Goal: Task Accomplishment & Management: Use online tool/utility

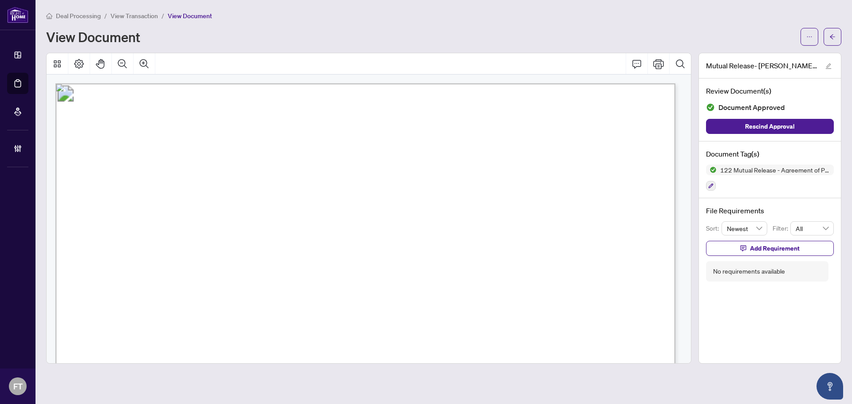
click at [142, 18] on span "View Transaction" at bounding box center [134, 16] width 47 height 8
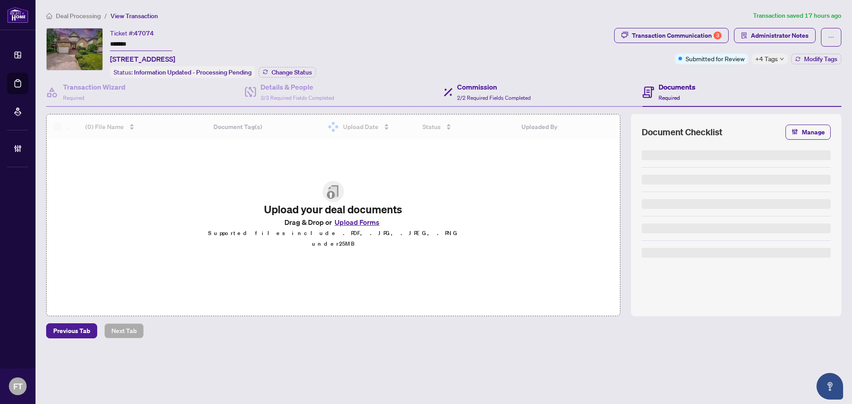
type input "*******"
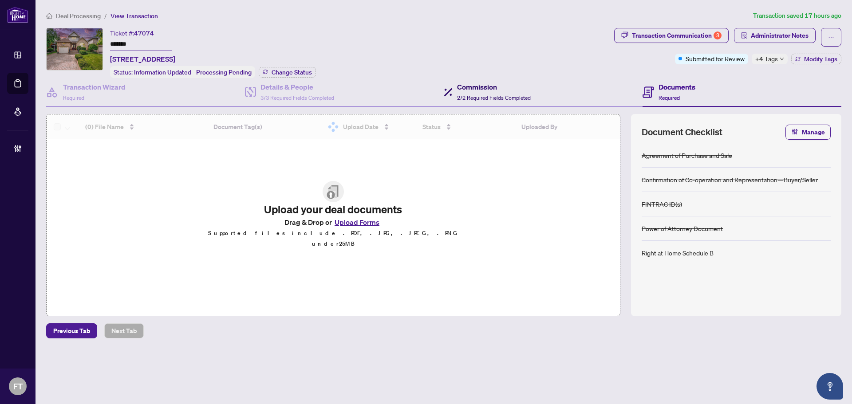
click at [480, 90] on h4 "Commission" at bounding box center [494, 87] width 74 height 11
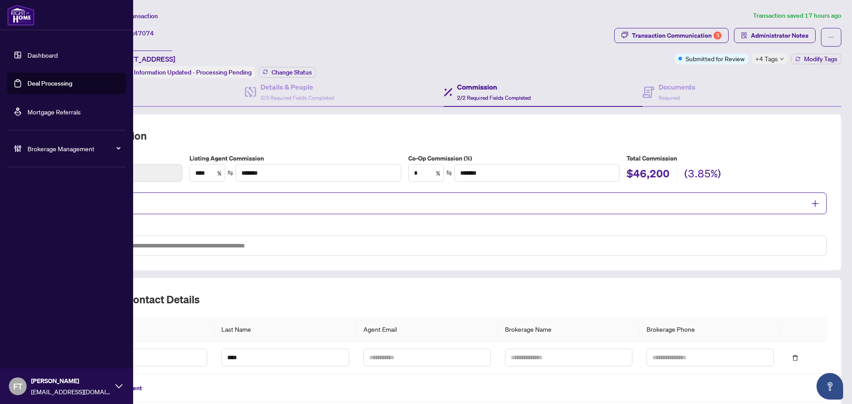
click at [28, 57] on link "Dashboard" at bounding box center [43, 55] width 30 height 8
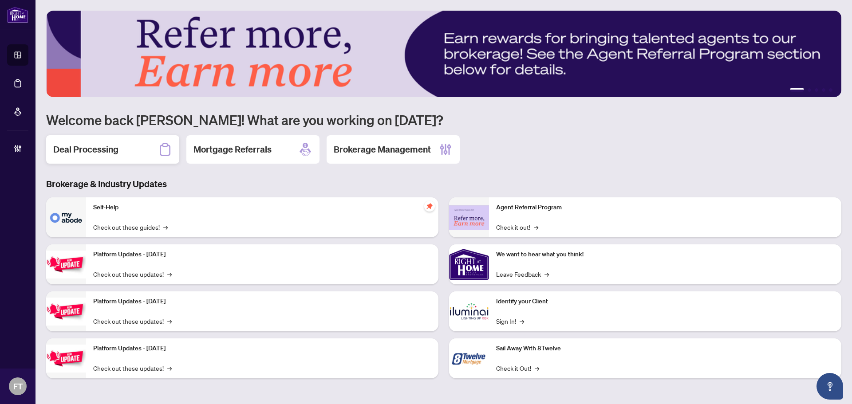
click at [115, 149] on h2 "Deal Processing" at bounding box center [85, 149] width 65 height 12
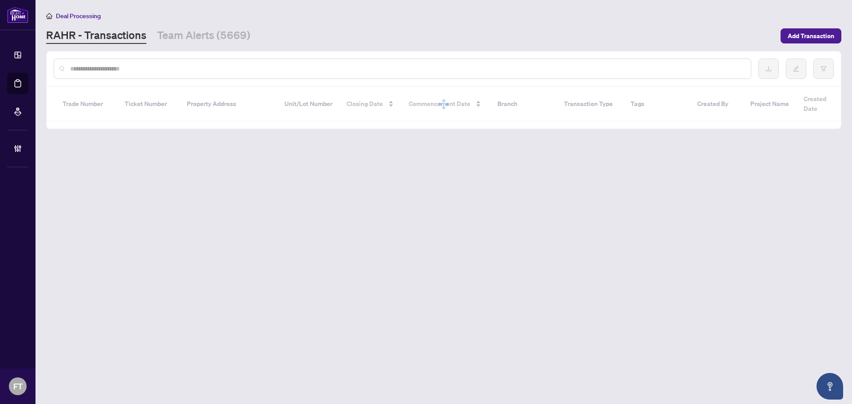
click at [104, 69] on input "text" at bounding box center [407, 69] width 674 height 10
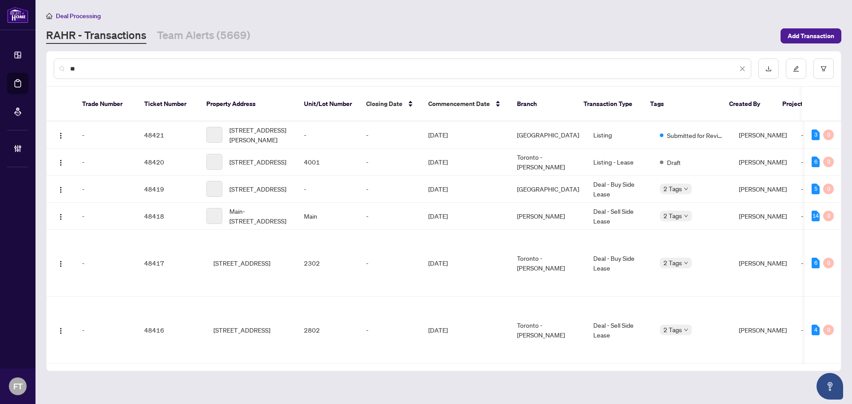
type input "**"
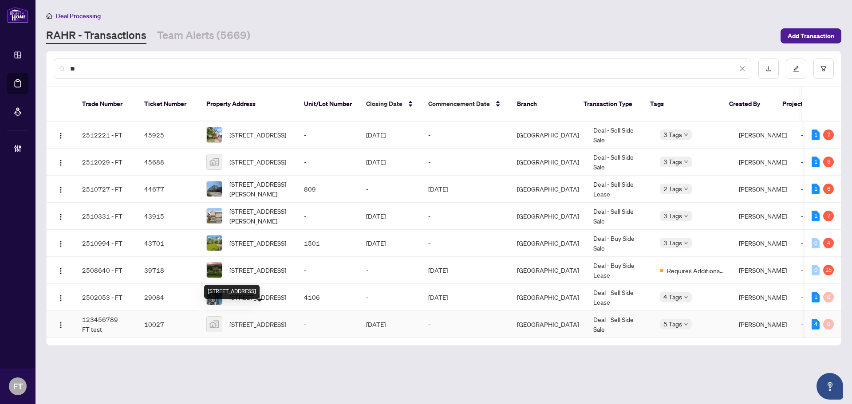
click at [238, 320] on span "[STREET_ADDRESS]" at bounding box center [257, 325] width 57 height 10
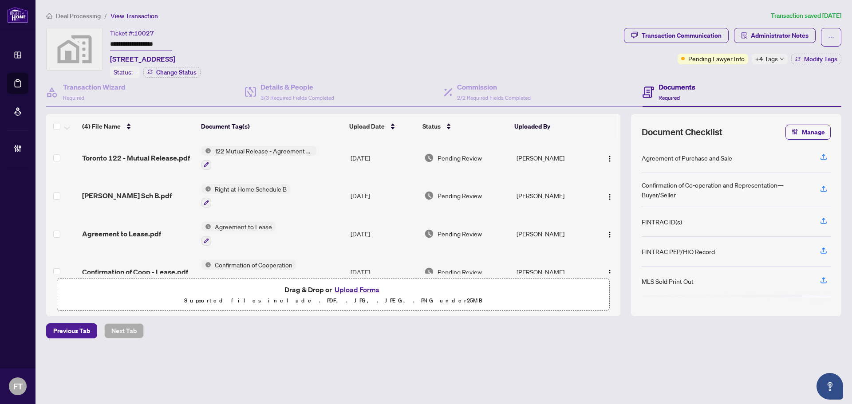
click at [79, 14] on span "Deal Processing" at bounding box center [78, 16] width 45 height 8
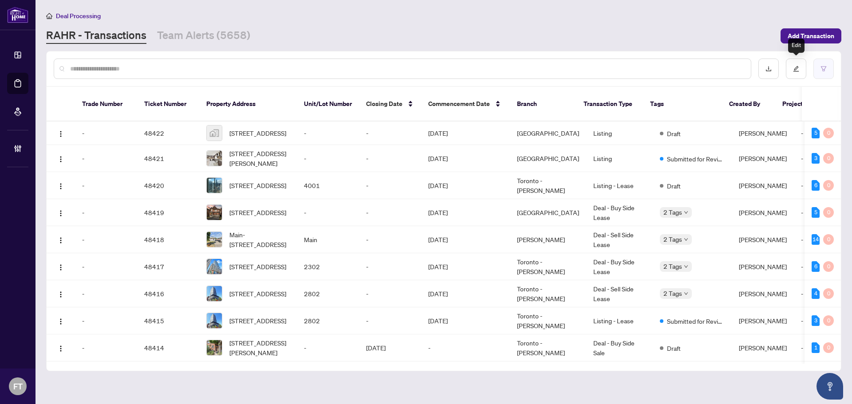
click at [632, 69] on button "button" at bounding box center [824, 69] width 20 height 20
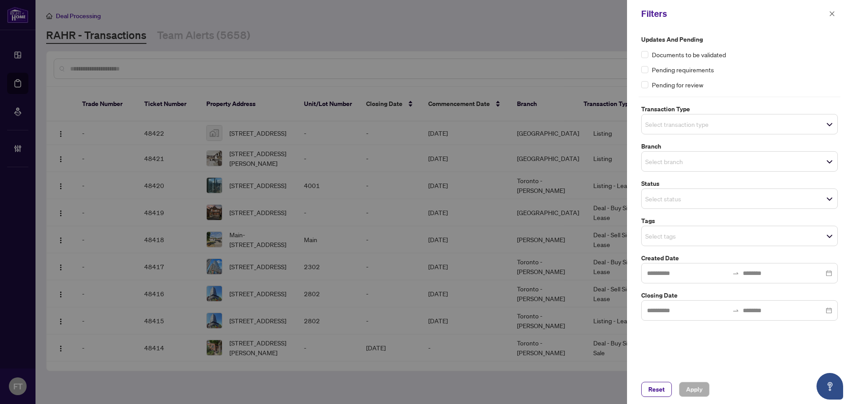
click at [632, 129] on input "search" at bounding box center [676, 124] width 62 height 11
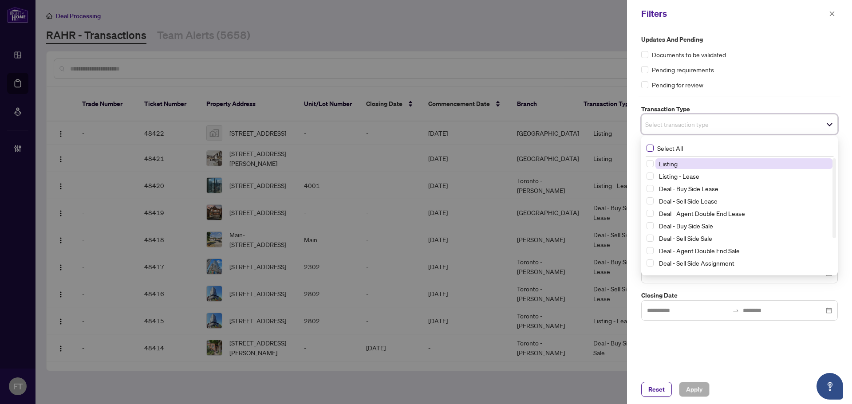
click at [632, 145] on span "Select All" at bounding box center [670, 148] width 33 height 10
click at [632, 170] on span "Listing" at bounding box center [744, 165] width 177 height 11
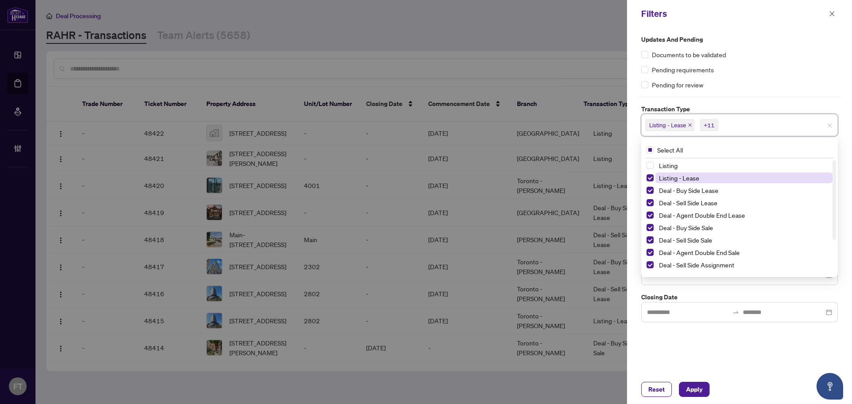
click at [632, 174] on span "Listing - Lease" at bounding box center [679, 178] width 40 height 8
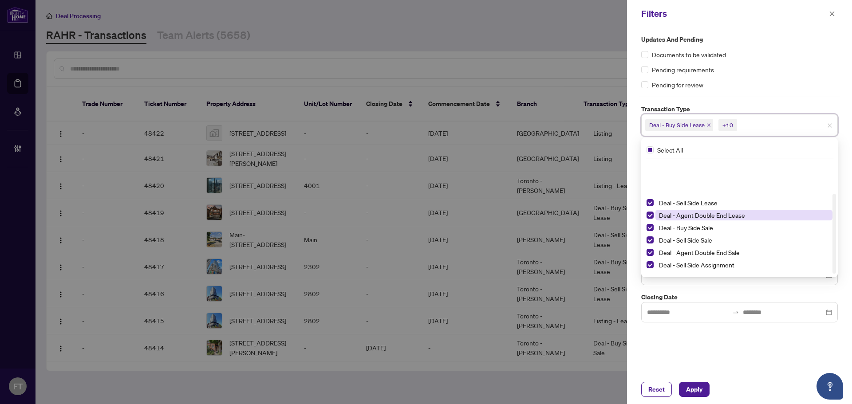
scroll to position [48, 0]
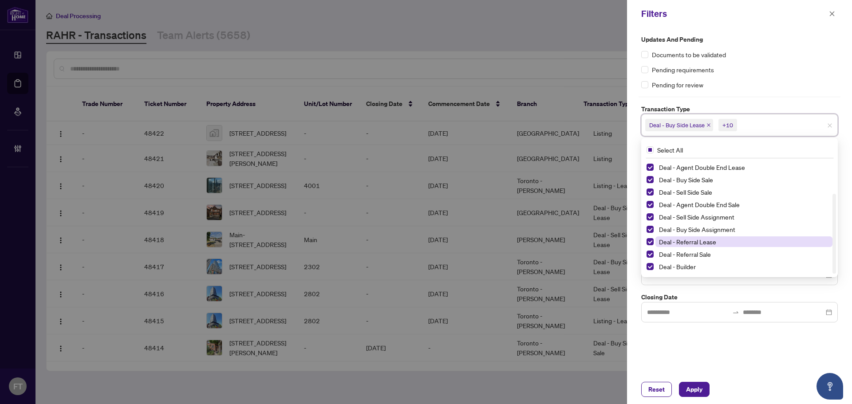
click at [632, 240] on span "Deal - Referral Lease" at bounding box center [687, 242] width 57 height 8
click at [632, 255] on span "Deal - Referral Sale" at bounding box center [685, 254] width 52 height 8
click at [632, 265] on span "Deal - Builder" at bounding box center [677, 267] width 37 height 8
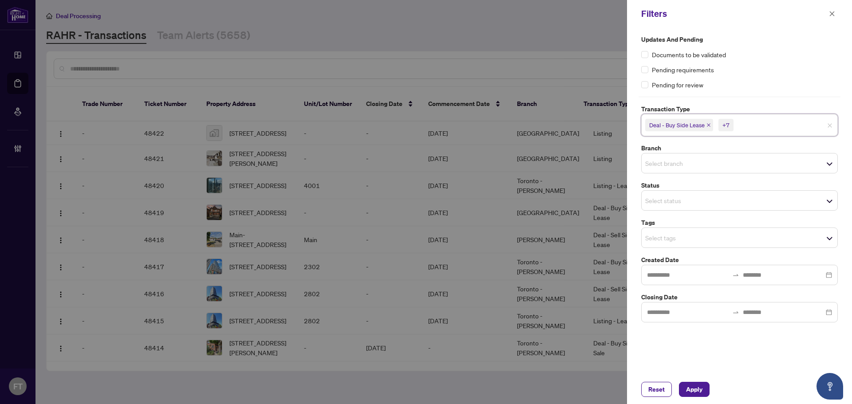
click at [632, 368] on div "Updates and Pending Documents to be validated Pending requirements Pending for …" at bounding box center [739, 202] width 225 height 348
click at [632, 170] on div "Select branch" at bounding box center [739, 163] width 197 height 20
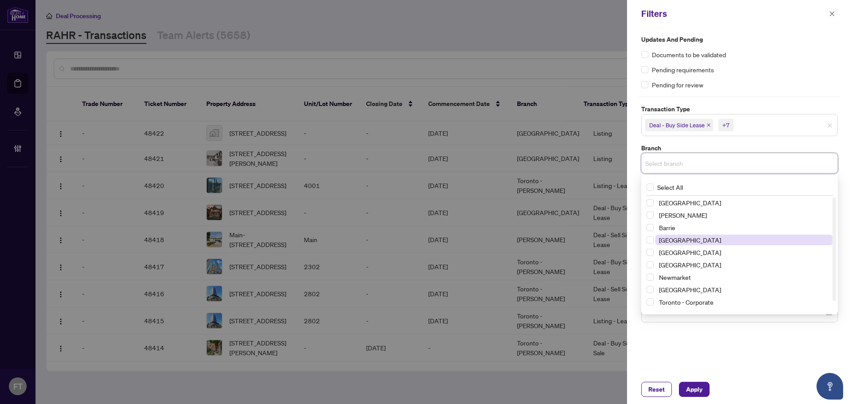
click at [632, 238] on span "[GEOGRAPHIC_DATA]" at bounding box center [690, 240] width 62 height 8
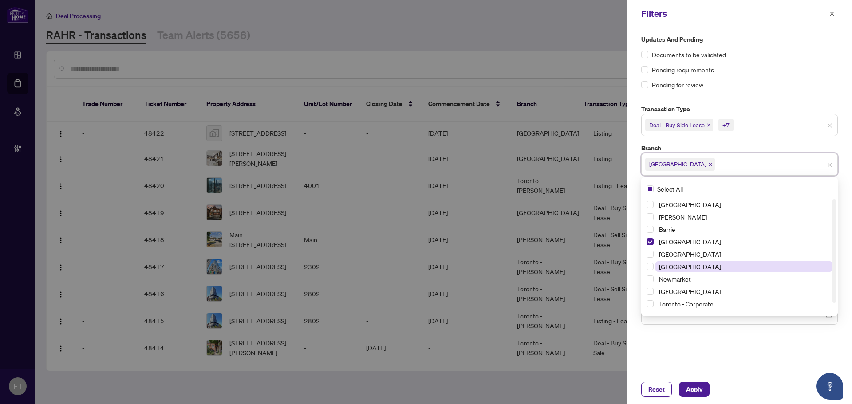
click at [632, 266] on span "[GEOGRAPHIC_DATA]" at bounding box center [690, 267] width 62 height 8
click at [632, 329] on div "Updates and Pending Documents to be validated Pending requirements Pending for …" at bounding box center [739, 202] width 225 height 348
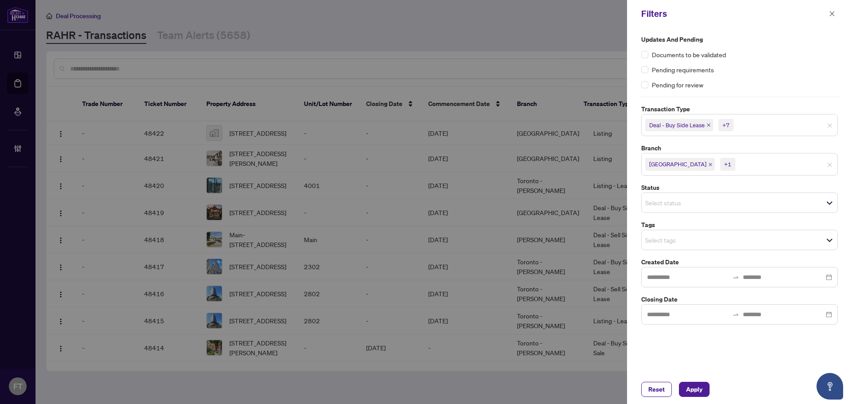
click at [632, 239] on input "search" at bounding box center [676, 240] width 62 height 11
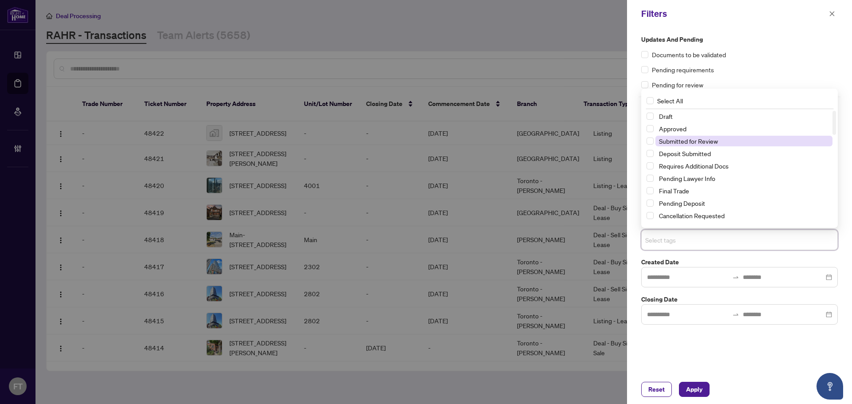
click at [632, 140] on span "Submitted for Review" at bounding box center [688, 141] width 59 height 8
drag, startPoint x: 698, startPoint y: 360, endPoint x: 698, endPoint y: 378, distance: 18.2
click at [632, 360] on div "Updates and Pending Documents to be validated Pending requirements Pending for …" at bounding box center [739, 202] width 225 height 348
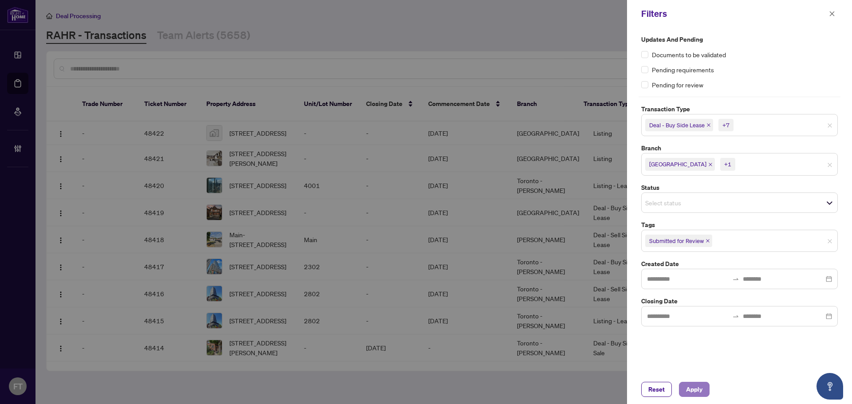
click at [632, 389] on span "Apply" at bounding box center [694, 390] width 16 height 14
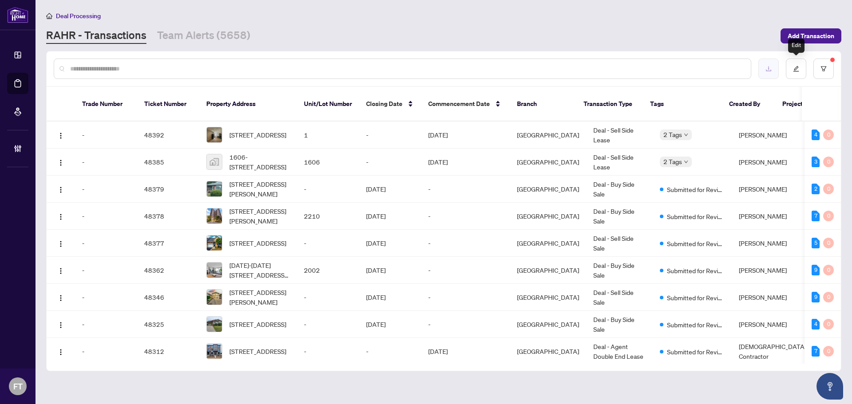
click at [632, 68] on icon "download" at bounding box center [769, 69] width 6 height 6
drag, startPoint x: 228, startPoint y: 16, endPoint x: 221, endPoint y: 14, distance: 6.5
click at [228, 16] on div "Deal Processing" at bounding box center [443, 16] width 795 height 10
